Goal: Task Accomplishment & Management: Complete application form

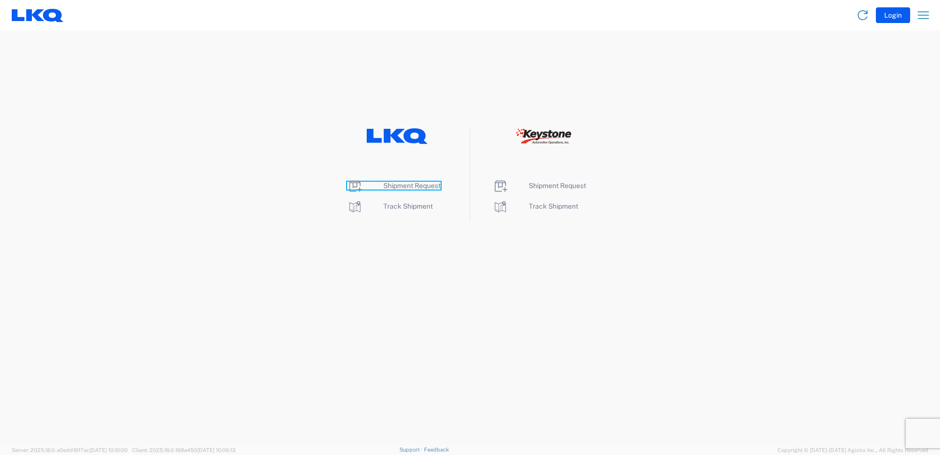
click at [415, 183] on span "Shipment Request" at bounding box center [411, 186] width 57 height 8
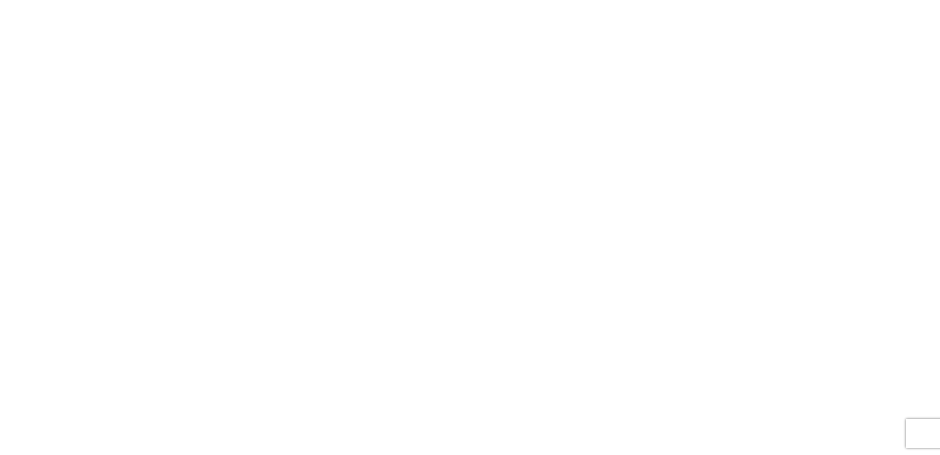
select select "FULL"
select select "LBS"
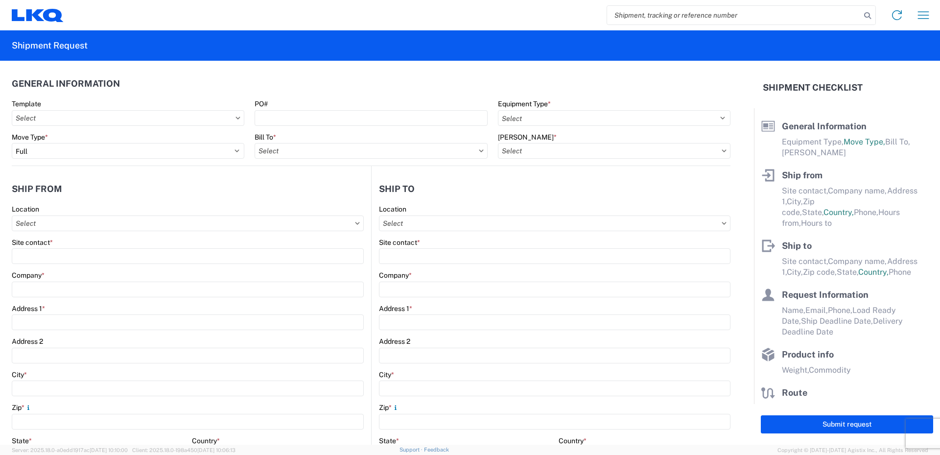
click at [729, 17] on input "search" at bounding box center [734, 15] width 254 height 19
paste input "56712988"
type input "56712988"
click at [705, 24] on input "56712988" at bounding box center [734, 15] width 254 height 19
click at [675, 19] on input "56712988" at bounding box center [734, 15] width 254 height 19
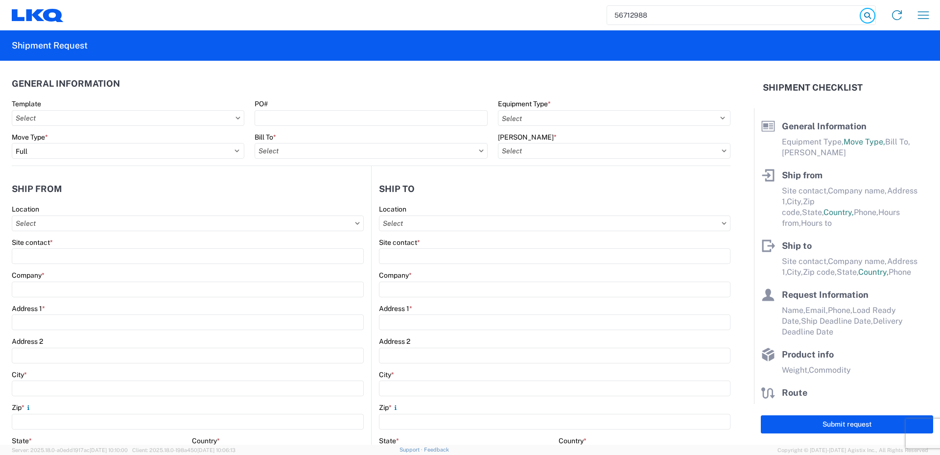
click at [868, 16] on icon at bounding box center [868, 16] width 14 height 14
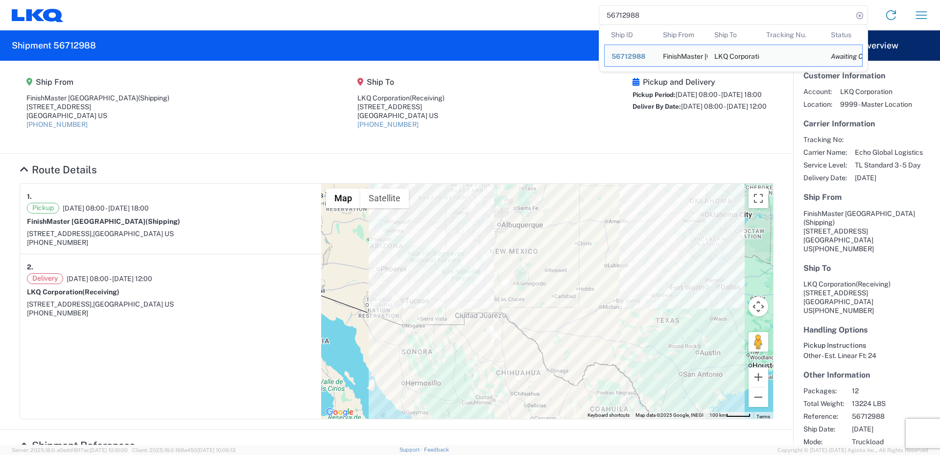
click at [508, 79] on agx-shipment-main-routing-info "Ship From FinishMaster Grand Prairie (Shipping) 4003 Grand Lakes Way, Suite 200…" at bounding box center [397, 107] width 754 height 73
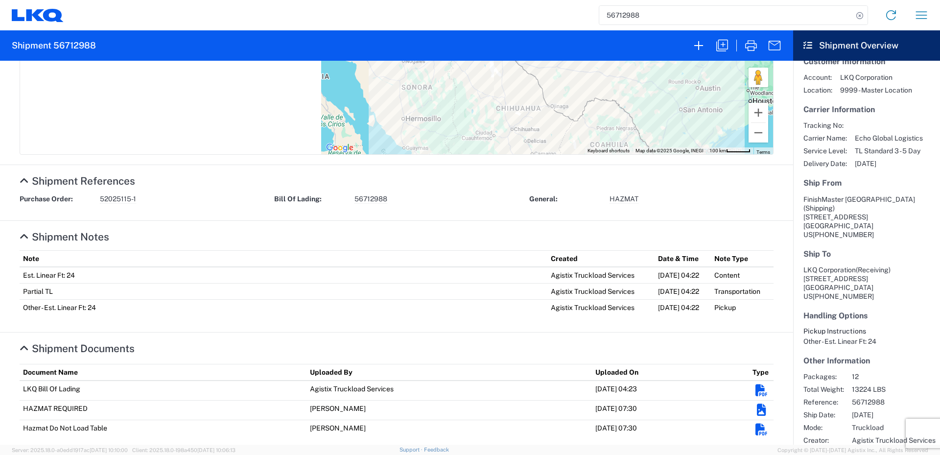
scroll to position [276, 0]
